Goal: Transaction & Acquisition: Subscribe to service/newsletter

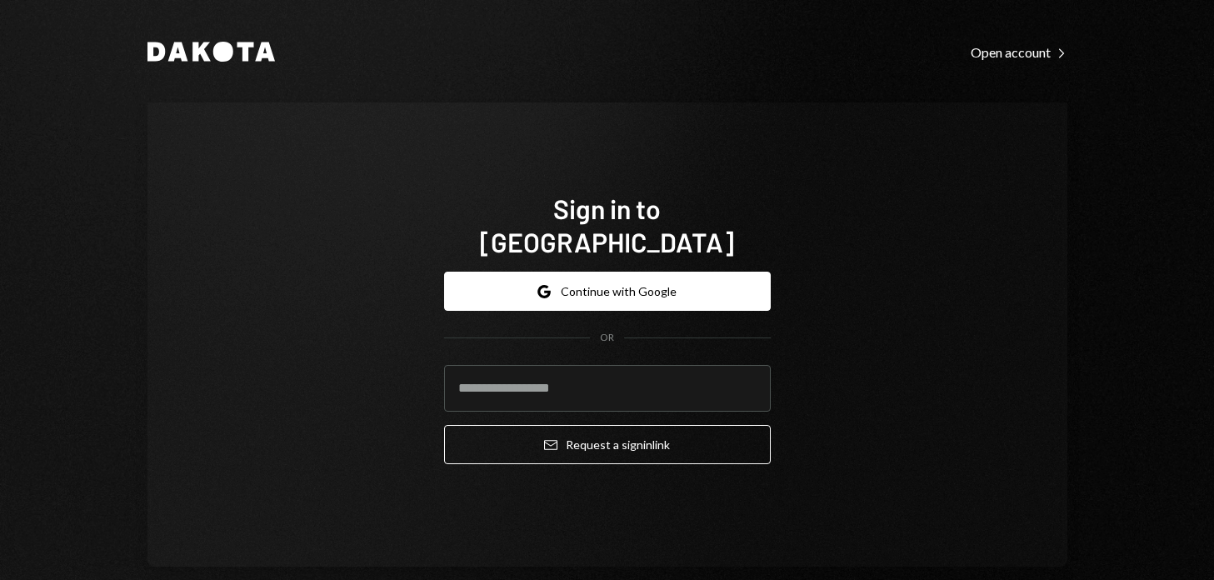
drag, startPoint x: 163, startPoint y: 48, endPoint x: 269, endPoint y: 107, distance: 121.6
click at [96, 106] on div "Dakota Open account Right Caret Sign in to Dakota Google Continue with Google O…" at bounding box center [607, 290] width 1214 height 580
click at [1000, 50] on div "Open account Right Caret" at bounding box center [1019, 52] width 97 height 17
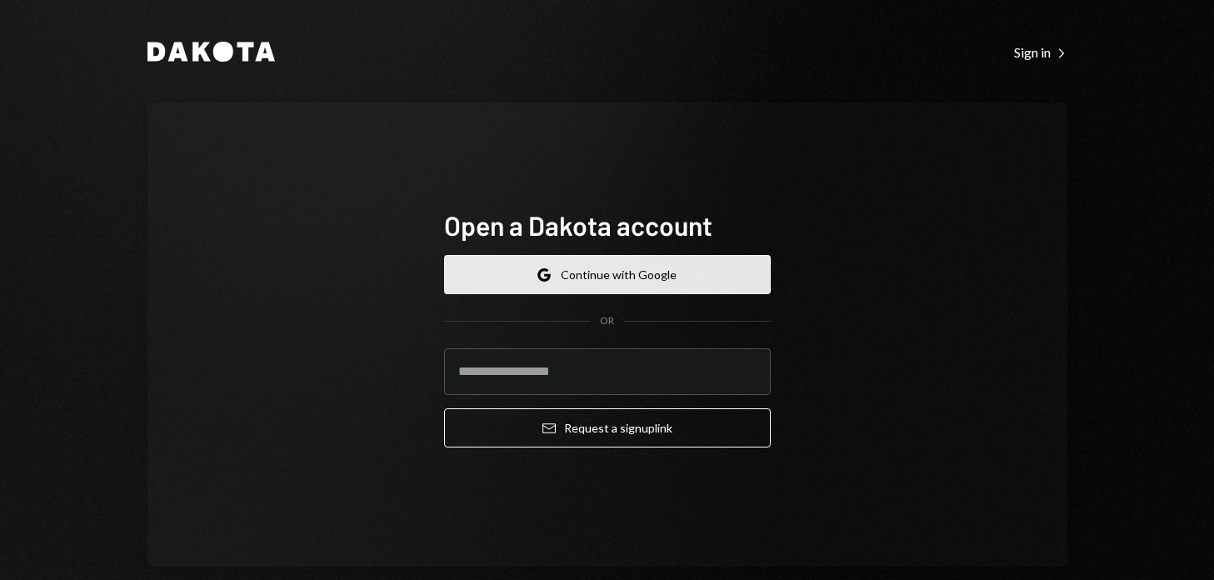
click at [483, 286] on button "Google Continue with Google" at bounding box center [607, 274] width 327 height 39
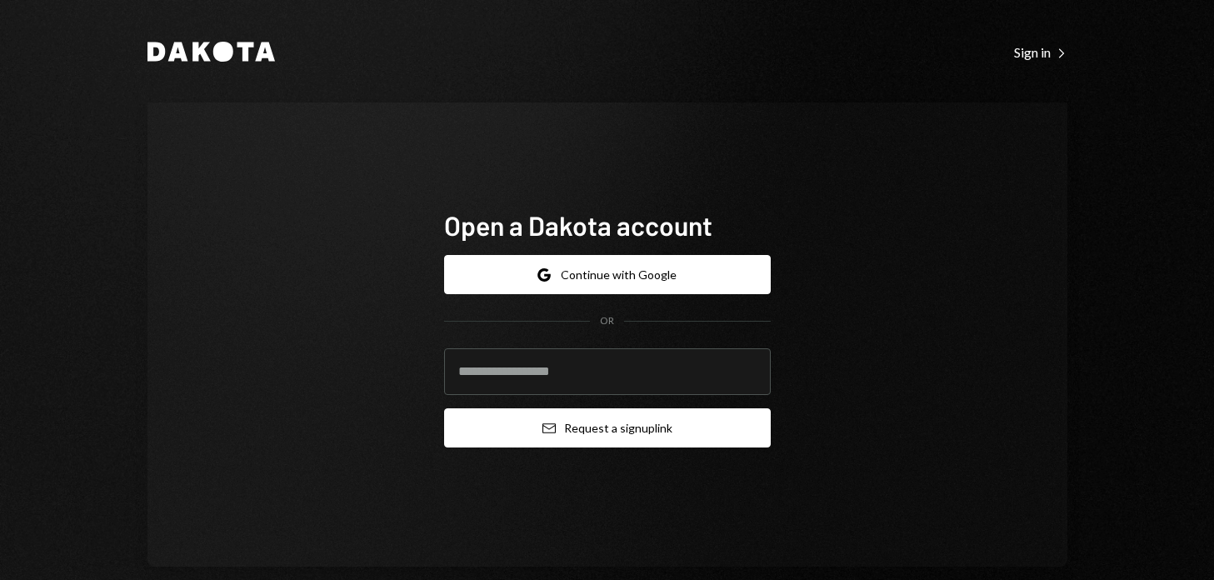
click at [543, 433] on icon "submit" at bounding box center [549, 428] width 13 height 10
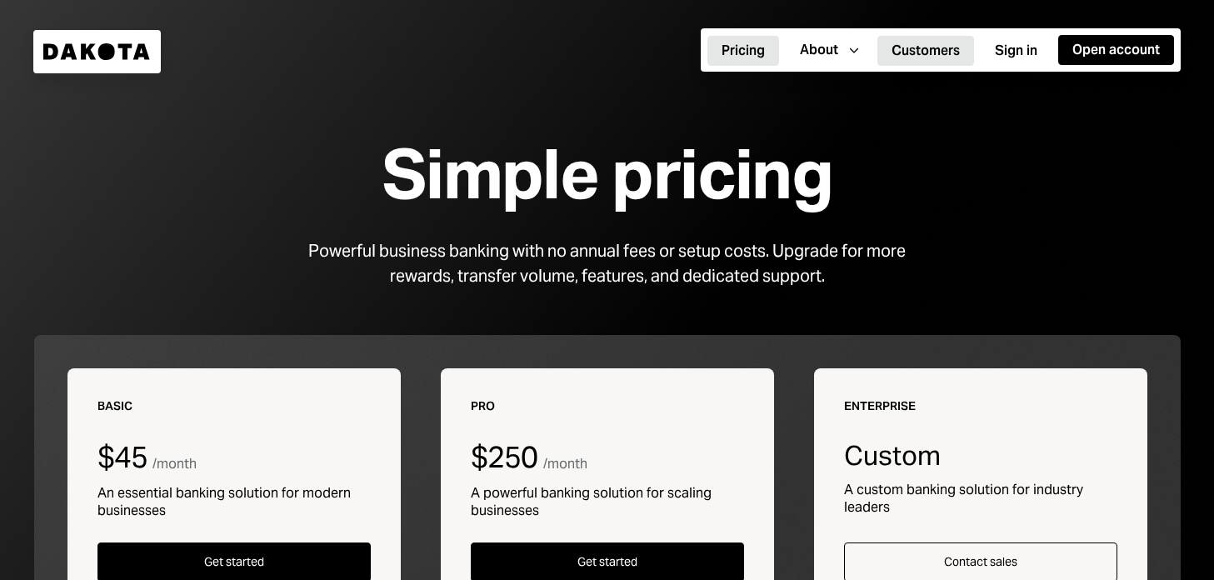
click at [925, 51] on button "Customers" at bounding box center [926, 51] width 97 height 30
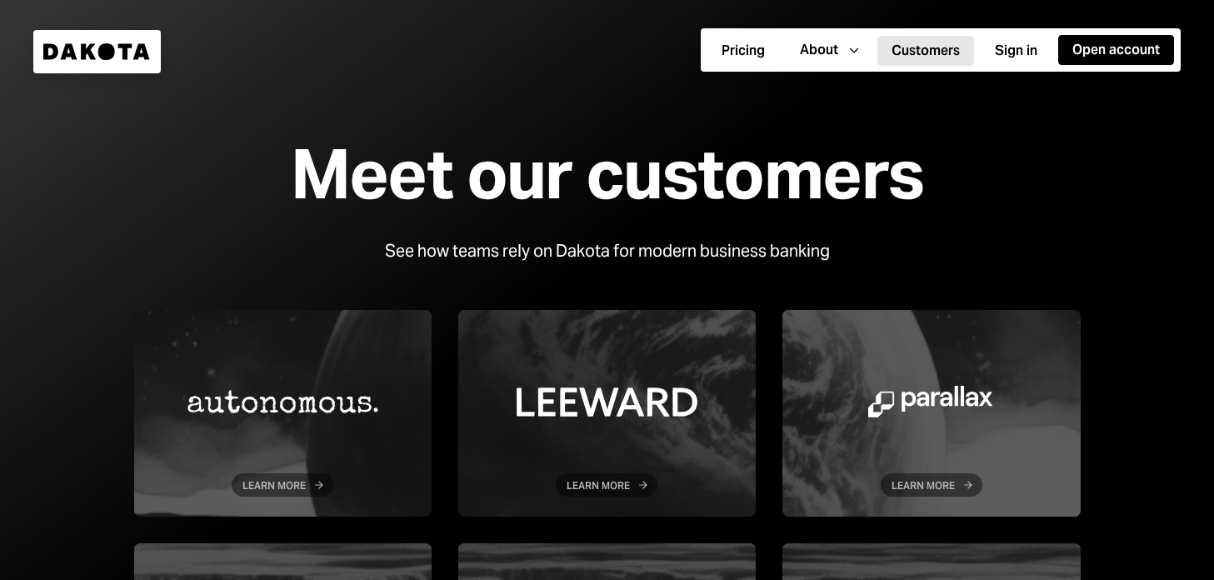
click at [45, 51] on icon at bounding box center [50, 51] width 15 height 16
